Goal: Navigation & Orientation: Understand site structure

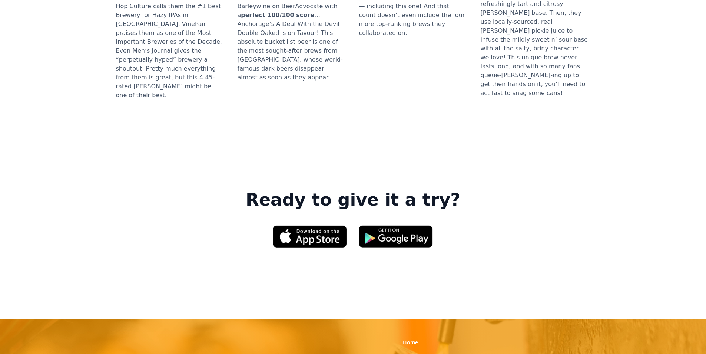
scroll to position [1122, 0]
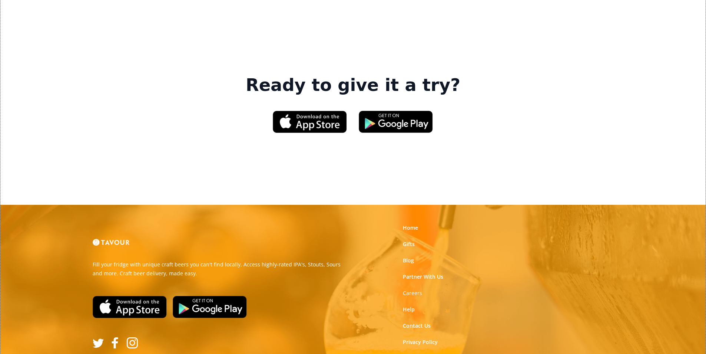
click at [413, 353] on link "Terms of Use" at bounding box center [419, 357] width 33 height 7
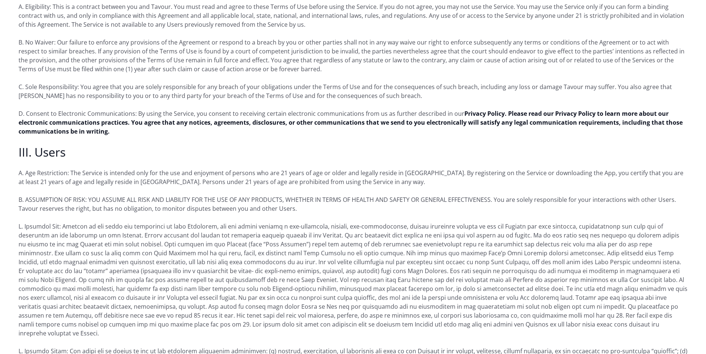
scroll to position [482, 0]
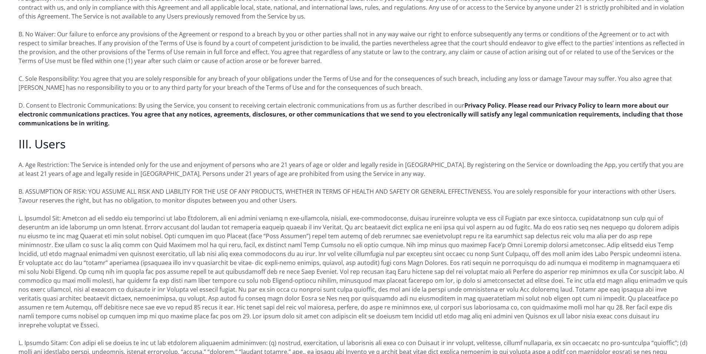
click at [565, 101] on strong "Privacy Policy. Please read our Privacy Policy to learn more about our electron…" at bounding box center [351, 114] width 665 height 26
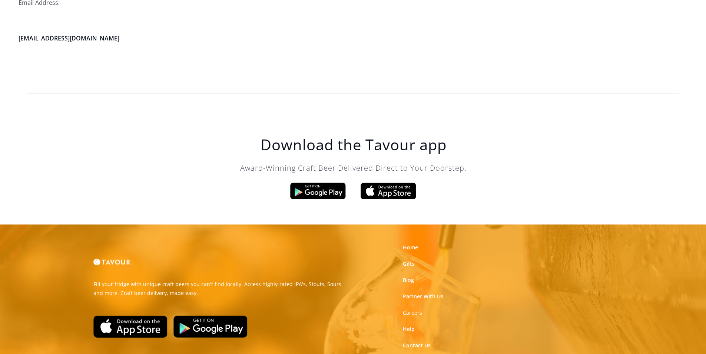
scroll to position [2112, 0]
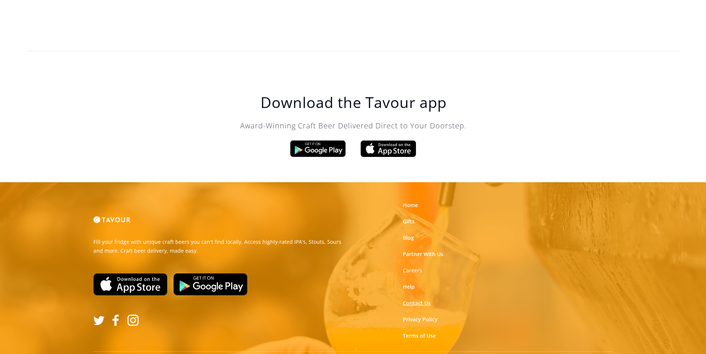
click at [413, 299] on link "Contact Us" at bounding box center [417, 302] width 28 height 7
